Goal: Find specific page/section: Find specific page/section

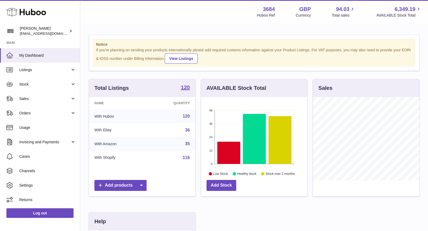
scroll to position [83, 106]
click at [49, 98] on span "Sales" at bounding box center [44, 98] width 51 height 5
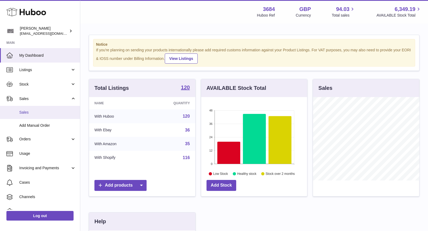
click at [45, 115] on link "Sales" at bounding box center [40, 112] width 80 height 13
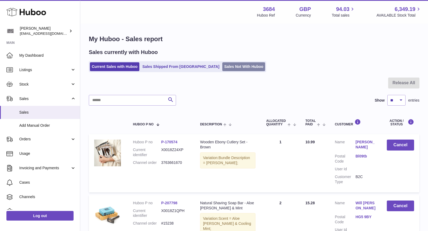
click at [226, 66] on link "Sales Not With Huboo" at bounding box center [243, 66] width 43 height 9
